Goal: Entertainment & Leisure: Consume media (video, audio)

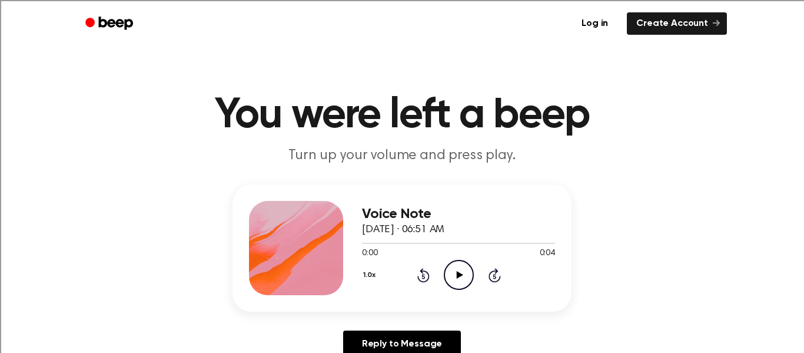
click at [462, 271] on icon "Play Audio" at bounding box center [459, 275] width 30 height 30
click at [455, 276] on icon "Pause Audio" at bounding box center [459, 275] width 30 height 30
click at [465, 271] on icon "Play Audio" at bounding box center [459, 275] width 30 height 30
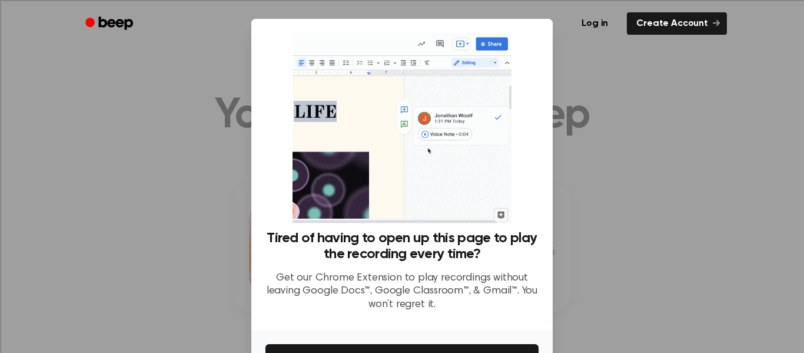
click at [563, 229] on div at bounding box center [402, 176] width 804 height 353
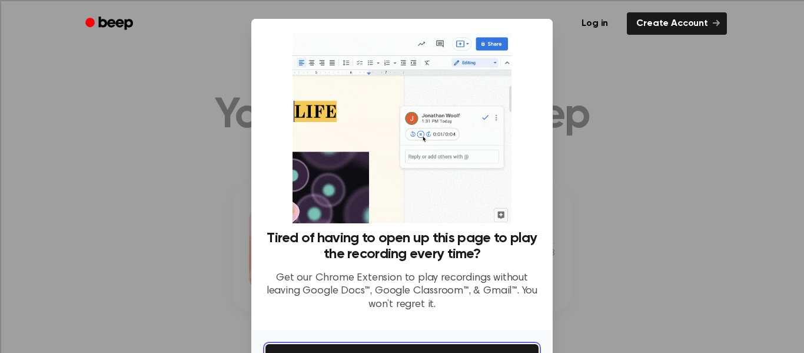
click at [397, 346] on button "Get It Now" at bounding box center [402, 357] width 273 height 26
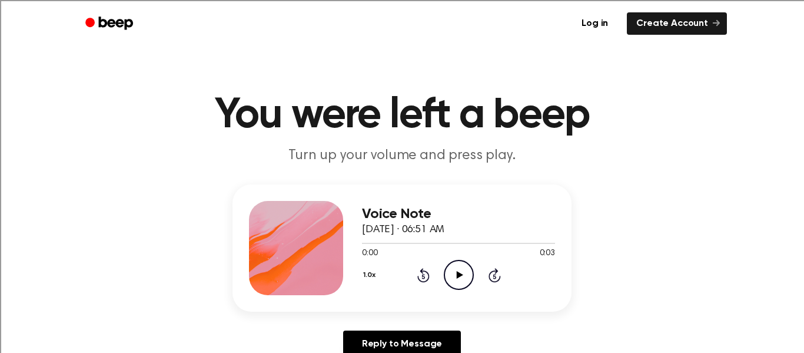
click at [451, 265] on icon "Play Audio" at bounding box center [459, 275] width 30 height 30
click at [460, 268] on icon "Play Audio" at bounding box center [459, 275] width 30 height 30
click at [451, 265] on icon "Play Audio" at bounding box center [459, 275] width 30 height 30
click at [470, 267] on icon "Play Audio" at bounding box center [459, 275] width 30 height 30
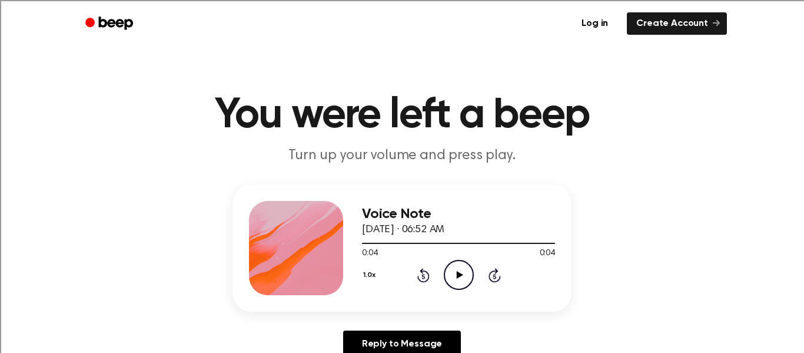
click at [470, 267] on icon "Play Audio" at bounding box center [459, 275] width 30 height 30
click at [456, 266] on icon "Play Audio" at bounding box center [459, 275] width 30 height 30
click at [457, 260] on circle at bounding box center [458, 274] width 29 height 29
click at [453, 273] on icon "Play Audio" at bounding box center [459, 275] width 30 height 30
click at [456, 277] on icon "Play Audio" at bounding box center [459, 275] width 30 height 30
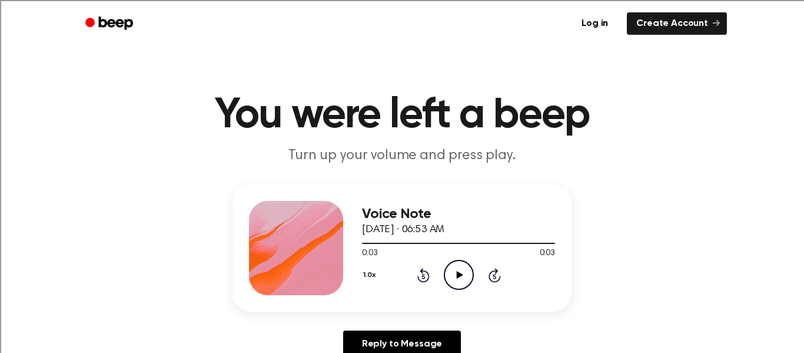
click at [463, 283] on icon "Play Audio" at bounding box center [459, 275] width 30 height 30
click at [459, 273] on icon at bounding box center [459, 275] width 6 height 8
click at [451, 265] on icon "Play Audio" at bounding box center [459, 275] width 30 height 30
click at [455, 280] on icon "Play Audio" at bounding box center [459, 275] width 30 height 30
